Goal: Task Accomplishment & Management: Complete application form

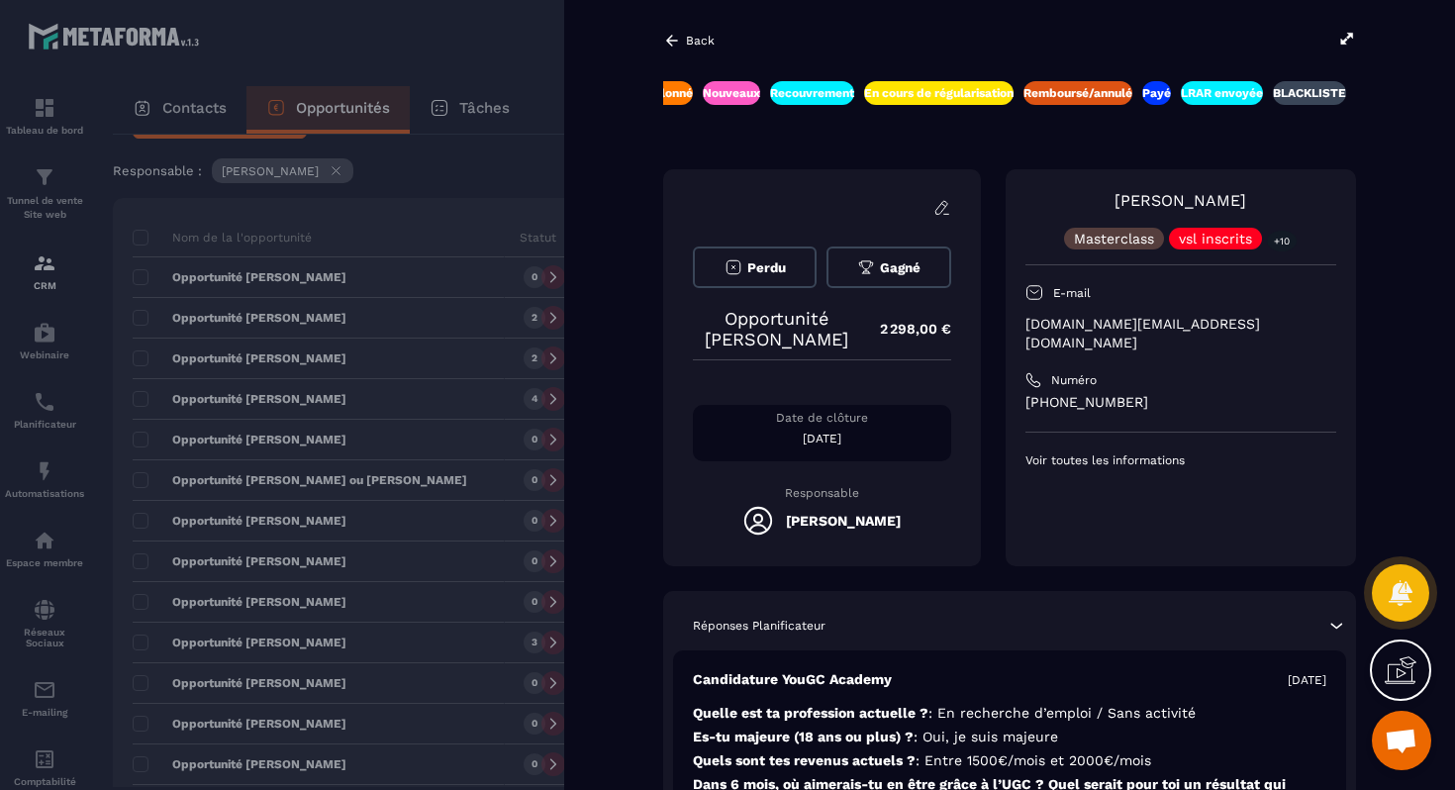
scroll to position [0, 648]
click at [1091, 329] on p "ivanovic.mn@gmail.com" at bounding box center [1181, 334] width 311 height 38
copy div "ivanovic.mn@gmail.com"
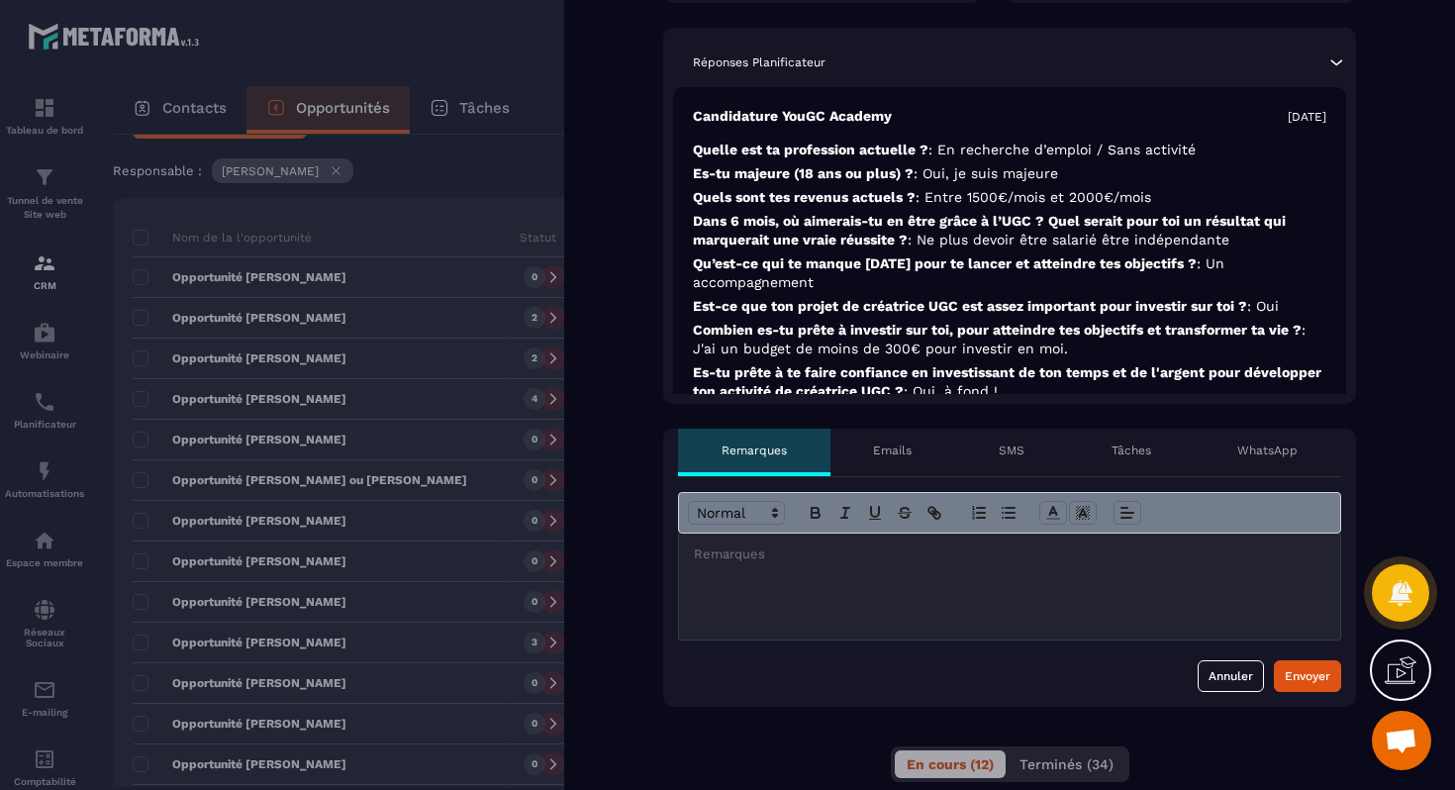
scroll to position [0, 0]
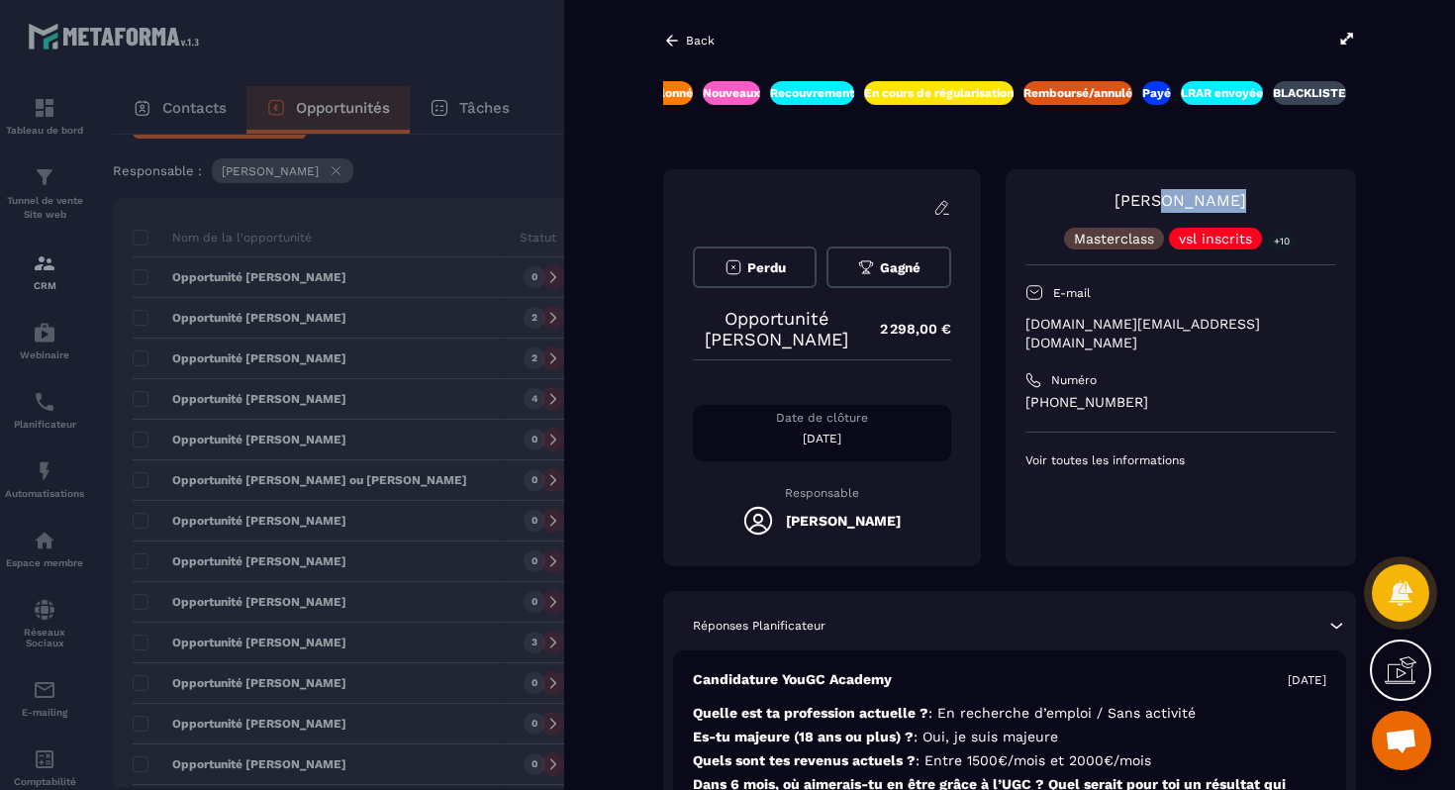
drag, startPoint x: 1244, startPoint y: 205, endPoint x: 1171, endPoint y: 211, distance: 72.5
click at [1171, 211] on div "Nina Ivanovic Masterclass vsl inscrits +10" at bounding box center [1181, 219] width 311 height 60
copy link "Ivanovic"
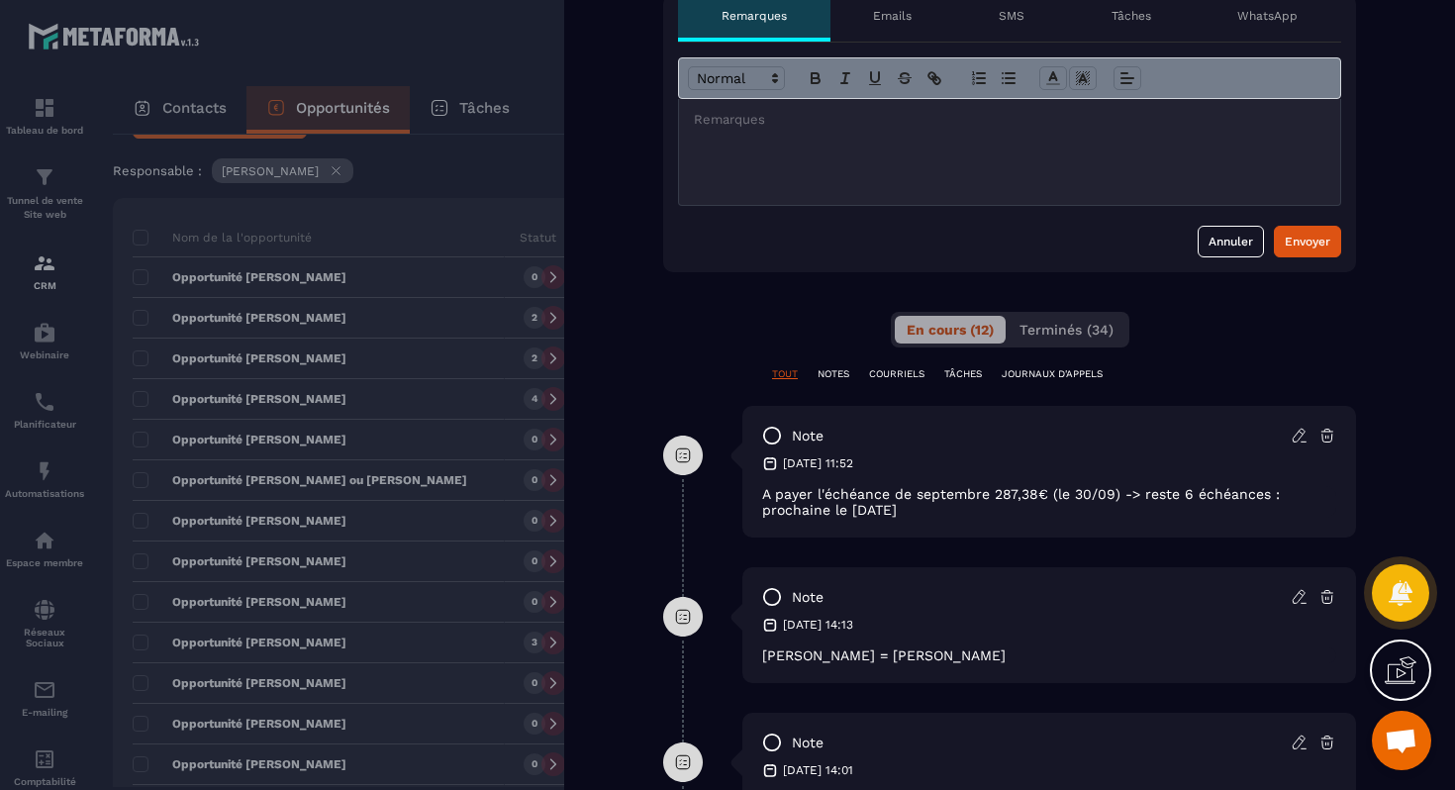
scroll to position [1083, 0]
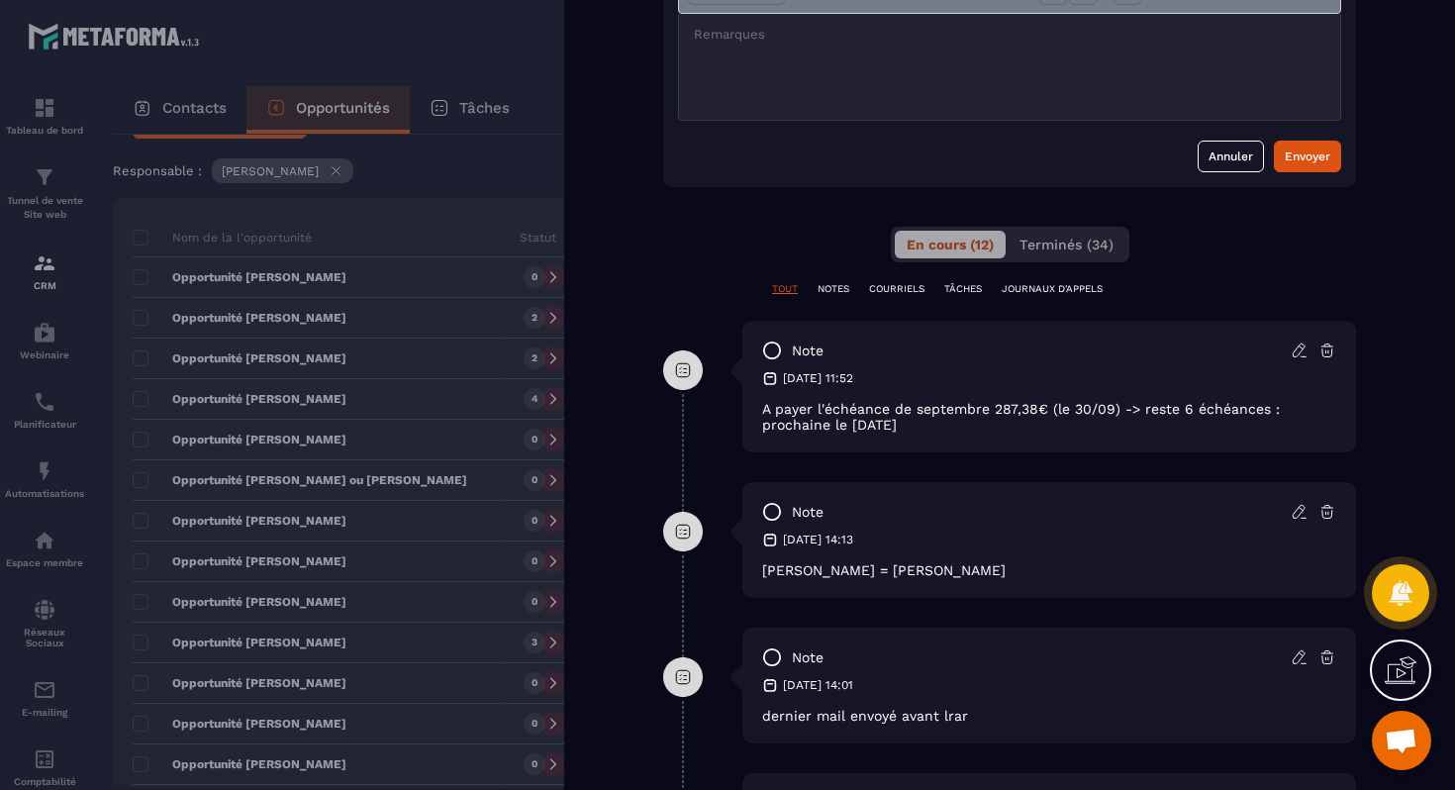
click at [1297, 346] on icon at bounding box center [1300, 351] width 18 height 18
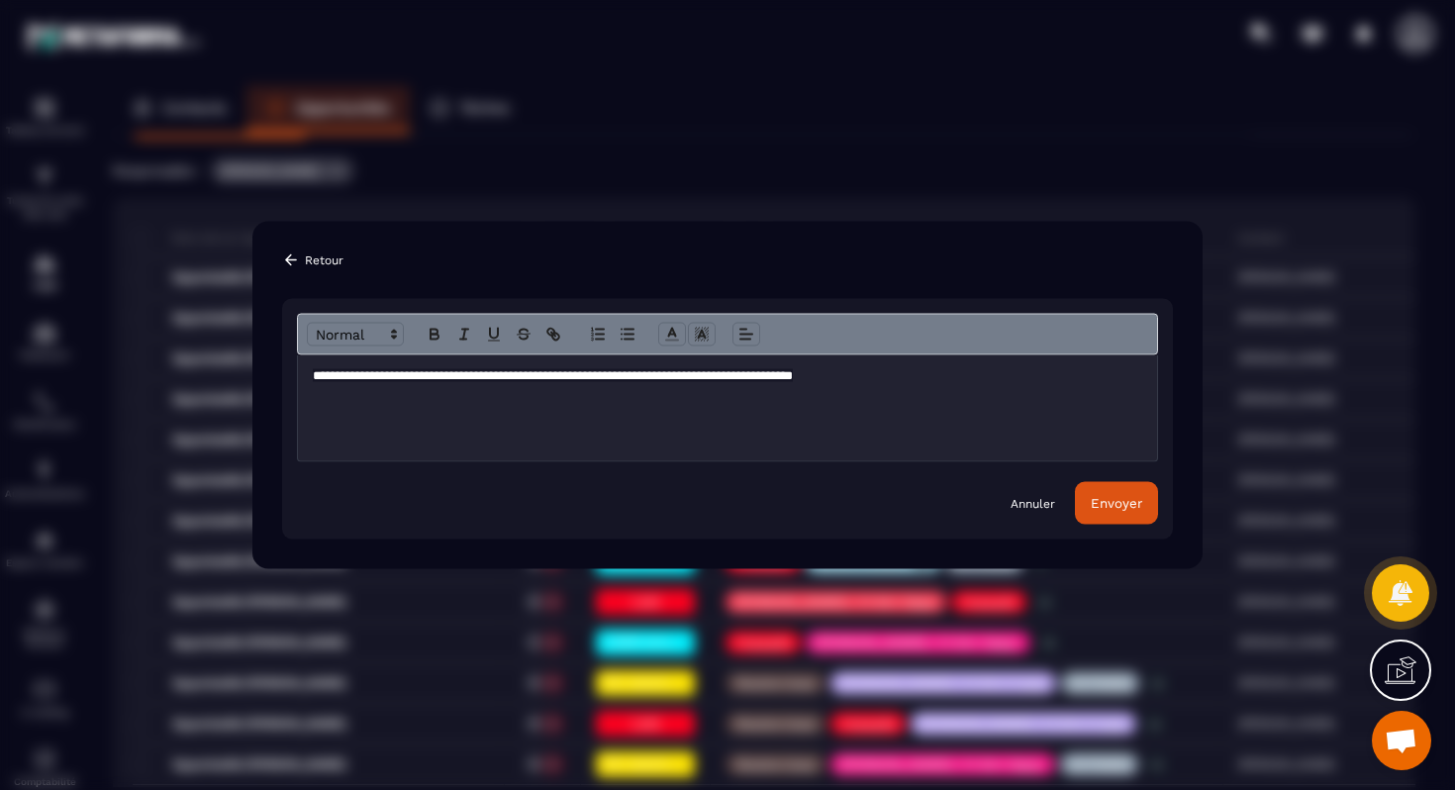
click at [875, 396] on div "**********" at bounding box center [727, 408] width 859 height 106
click at [793, 373] on span "**********" at bounding box center [553, 375] width 480 height 13
click at [1109, 488] on button "Envoyer" at bounding box center [1116, 503] width 83 height 43
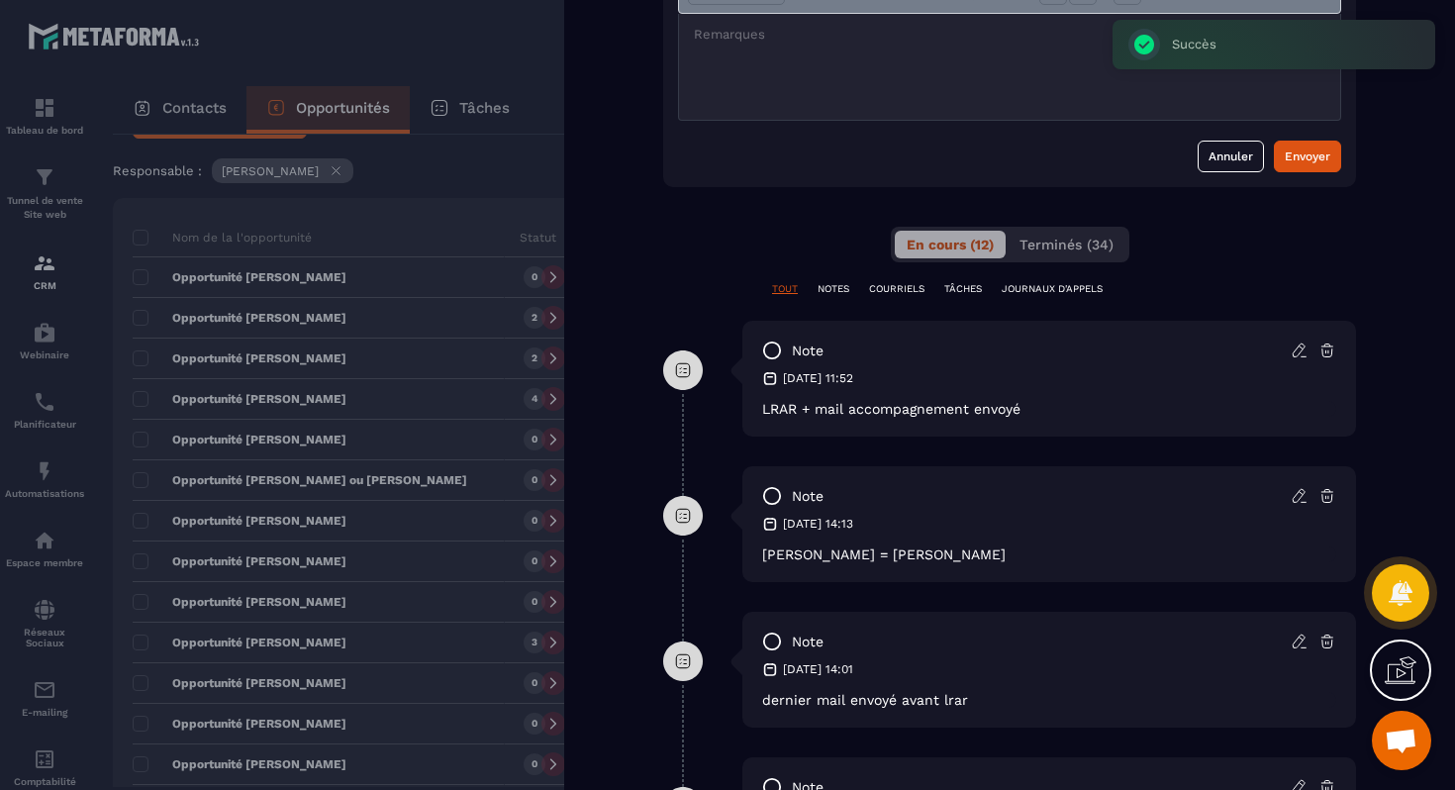
click at [421, 239] on div at bounding box center [727, 395] width 1455 height 790
